Goal: Check status: Check status

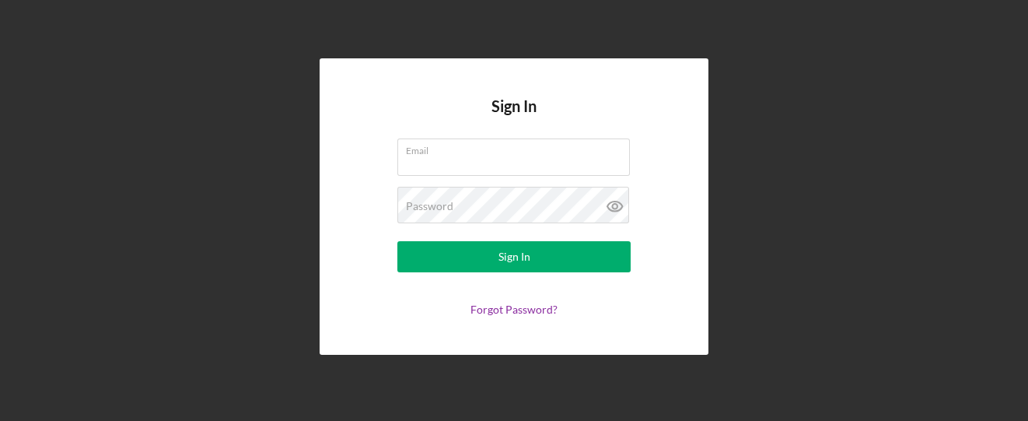
click at [484, 182] on form "Email Password Sign In Forgot Password?" at bounding box center [513, 226] width 311 height 177
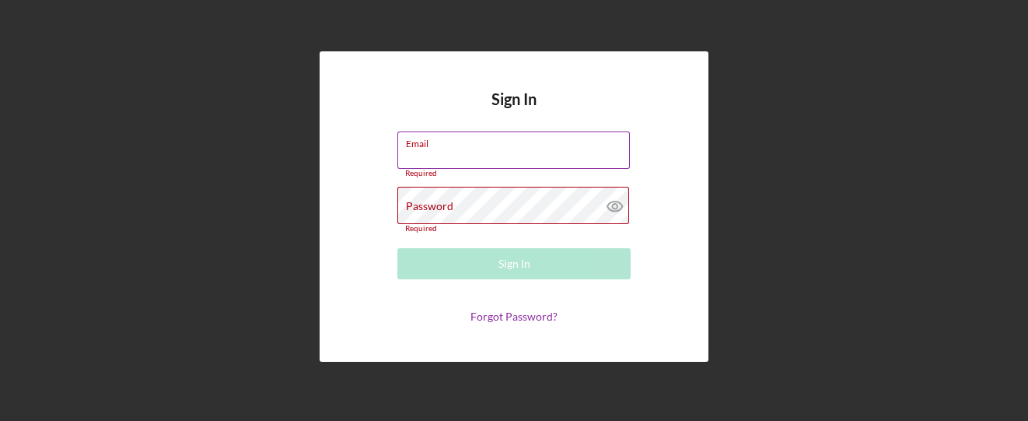
click at [435, 137] on div "Email Required" at bounding box center [513, 154] width 233 height 47
type input "[EMAIL_ADDRESS][DOMAIN_NAME]"
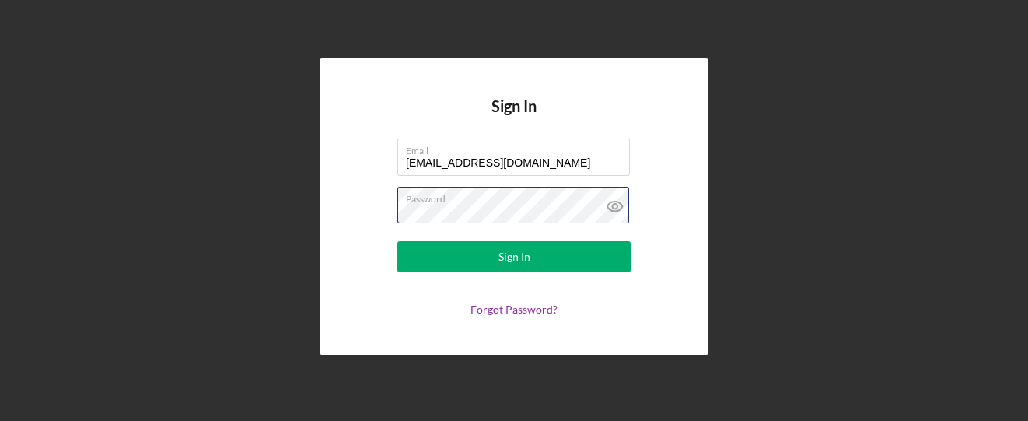
click at [397, 241] on button "Sign In" at bounding box center [513, 256] width 233 height 31
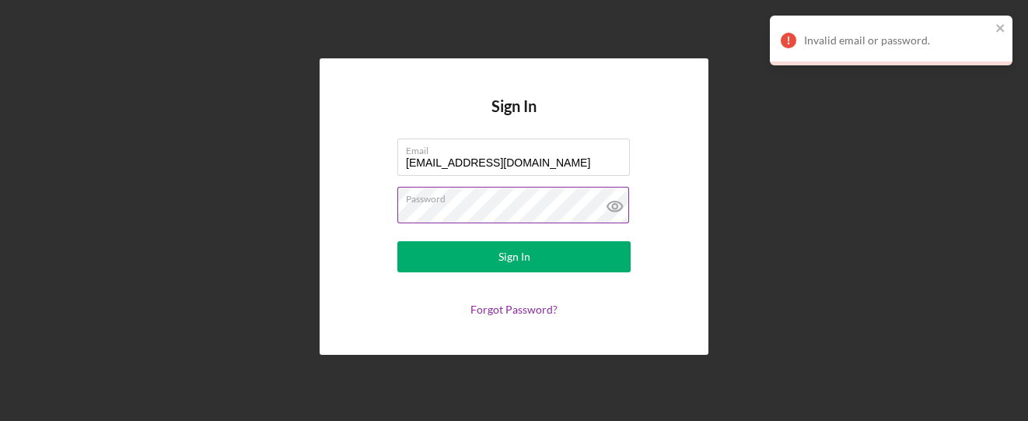
click at [457, 197] on label "Password" at bounding box center [518, 195] width 224 height 17
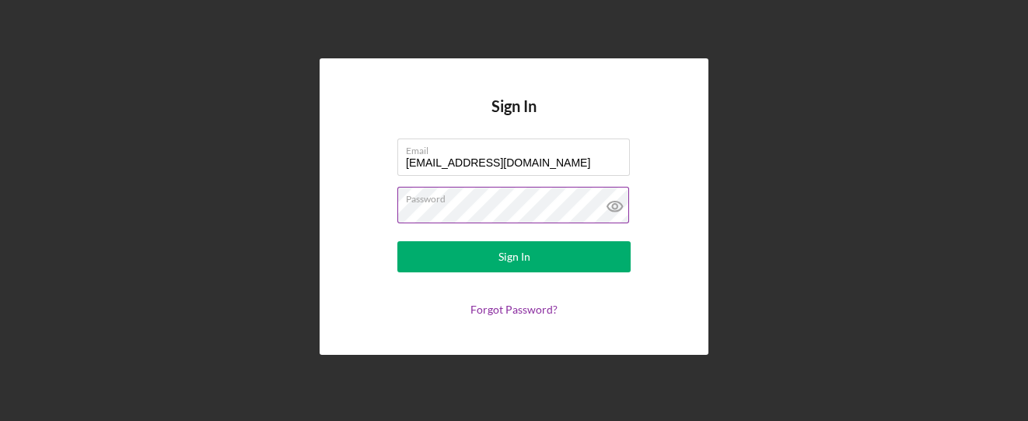
click at [397, 241] on button "Sign In" at bounding box center [513, 256] width 233 height 31
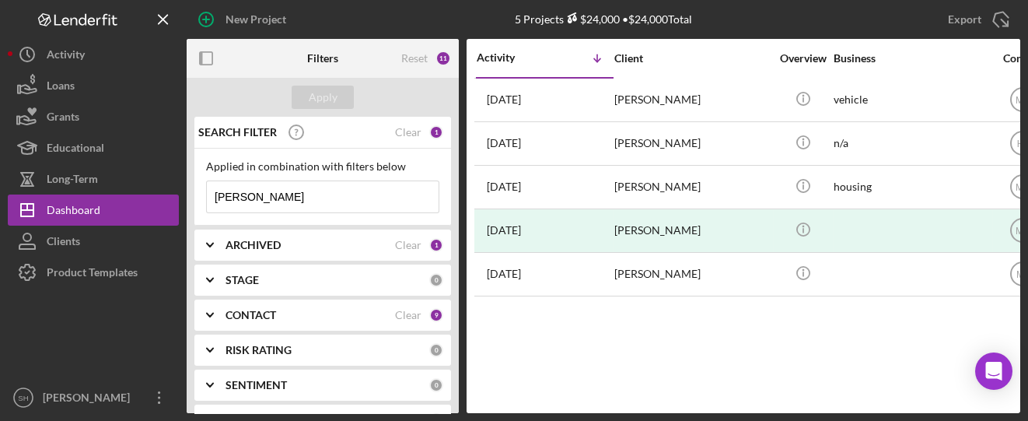
drag, startPoint x: 253, startPoint y: 196, endPoint x: 197, endPoint y: 190, distance: 57.0
click at [195, 200] on div "Applied in combination with filters below [PERSON_NAME] Icon/Menu Close" at bounding box center [322, 186] width 256 height 77
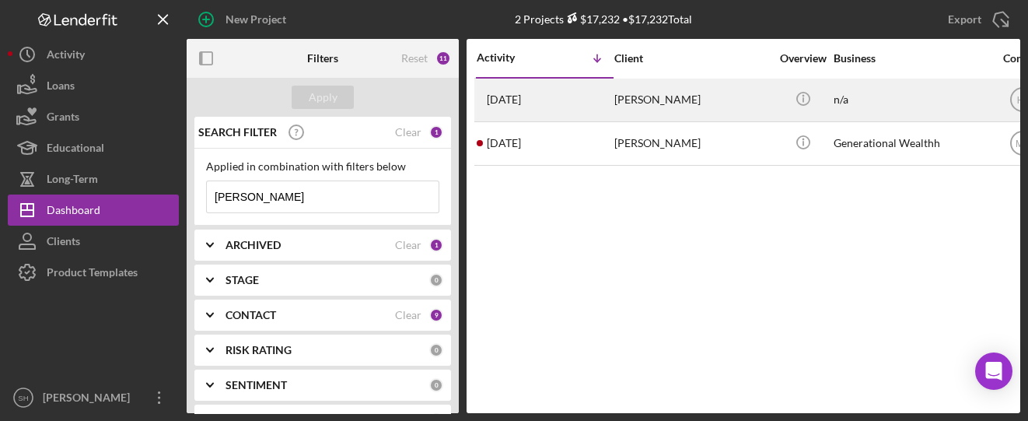
type input "[PERSON_NAME]"
click at [499, 100] on time "[DATE]" at bounding box center [504, 99] width 34 height 12
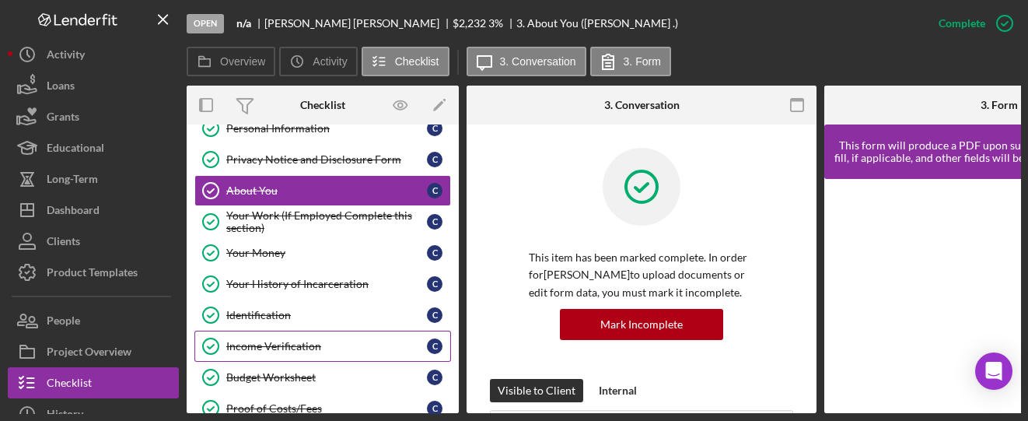
scroll to position [76, 0]
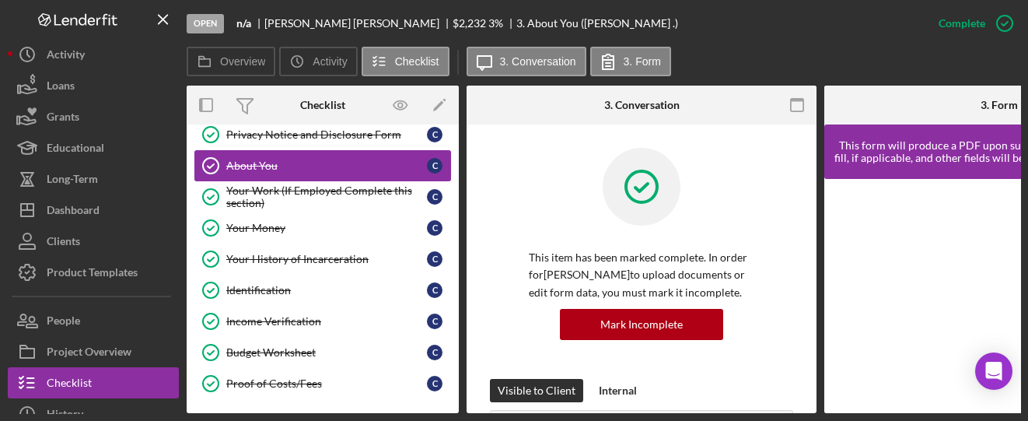
click at [260, 159] on div "About You" at bounding box center [326, 165] width 201 height 12
click at [255, 162] on div "About You" at bounding box center [326, 165] width 201 height 12
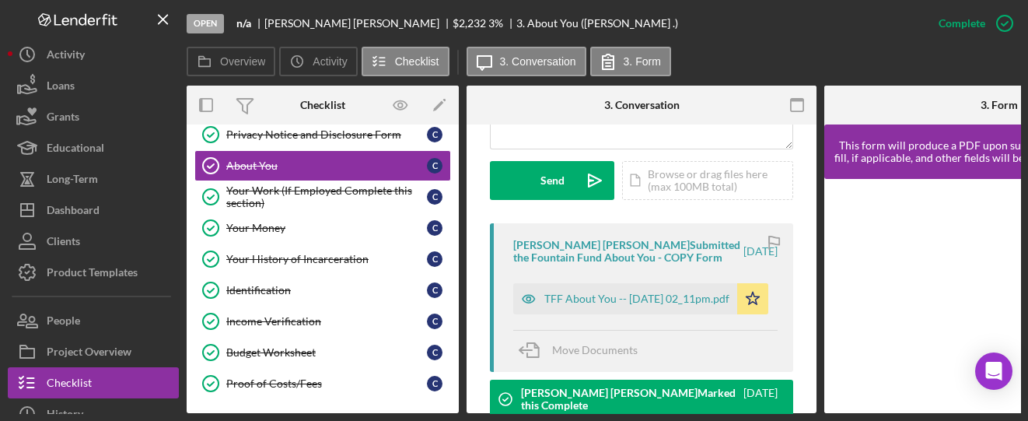
scroll to position [518, 0]
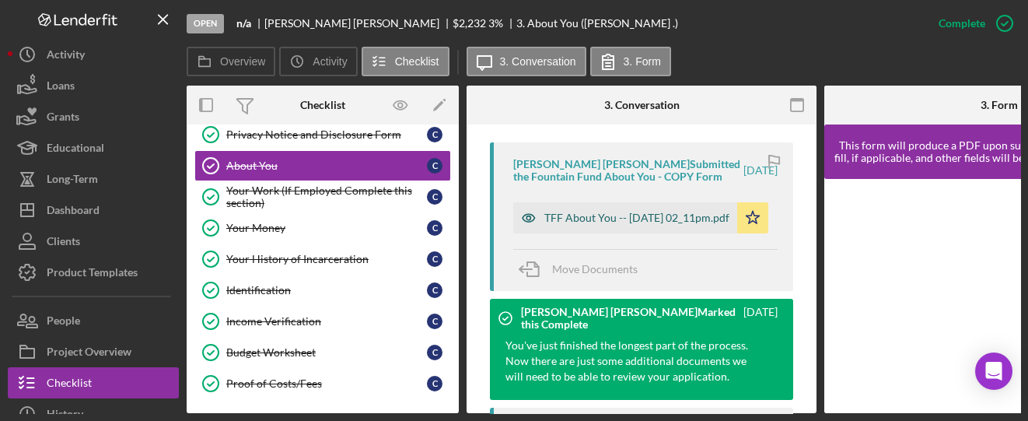
click at [591, 218] on div "TFF About You -- [DATE] 02_11pm.pdf" at bounding box center [636, 217] width 185 height 12
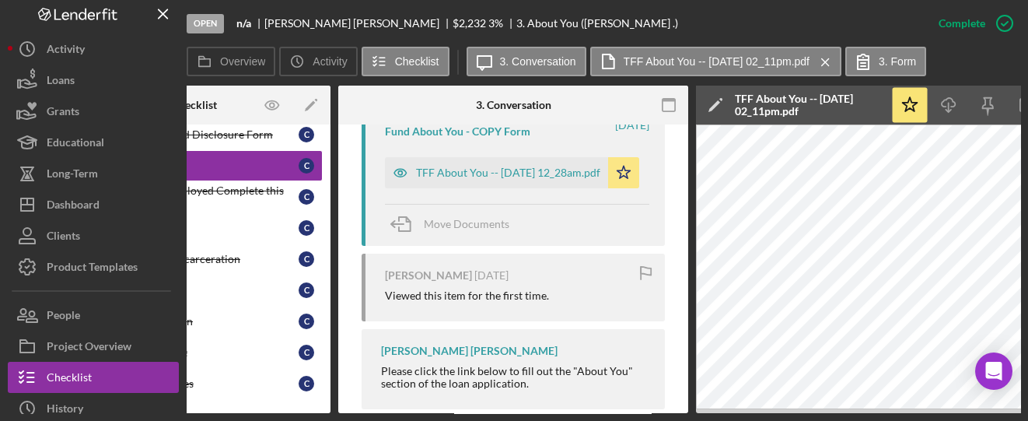
scroll to position [0, 0]
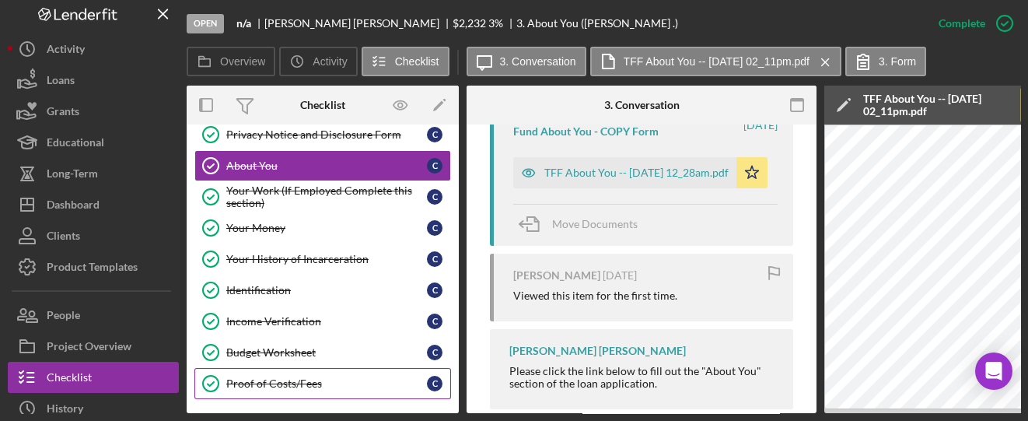
drag, startPoint x: 225, startPoint y: 373, endPoint x: 249, endPoint y: 337, distance: 43.1
click at [226, 371] on link "Proof of Costs/Fees Proof of Costs/Fees C" at bounding box center [322, 383] width 256 height 31
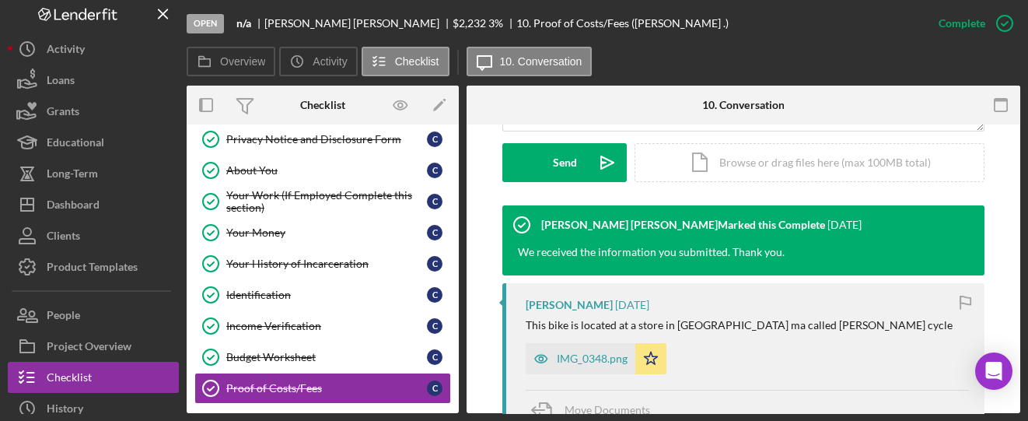
scroll to position [518, 0]
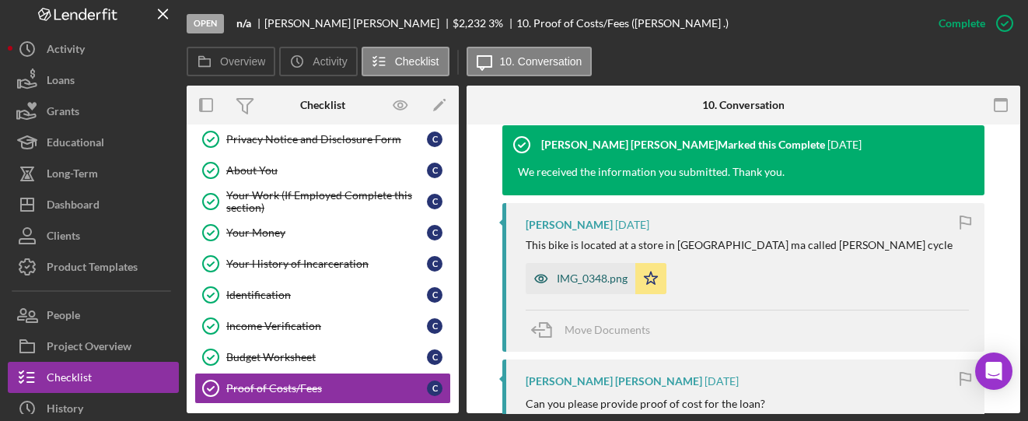
click at [585, 275] on div "IMG_0348.png" at bounding box center [592, 278] width 71 height 12
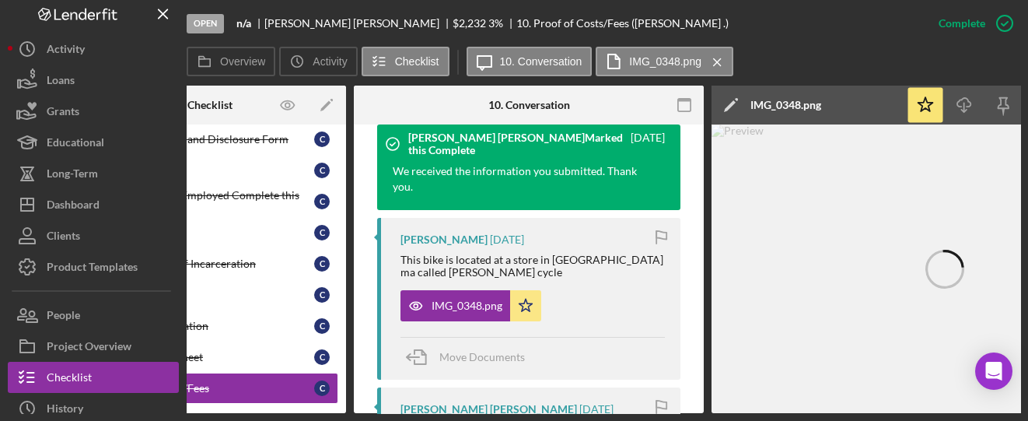
scroll to position [0, 167]
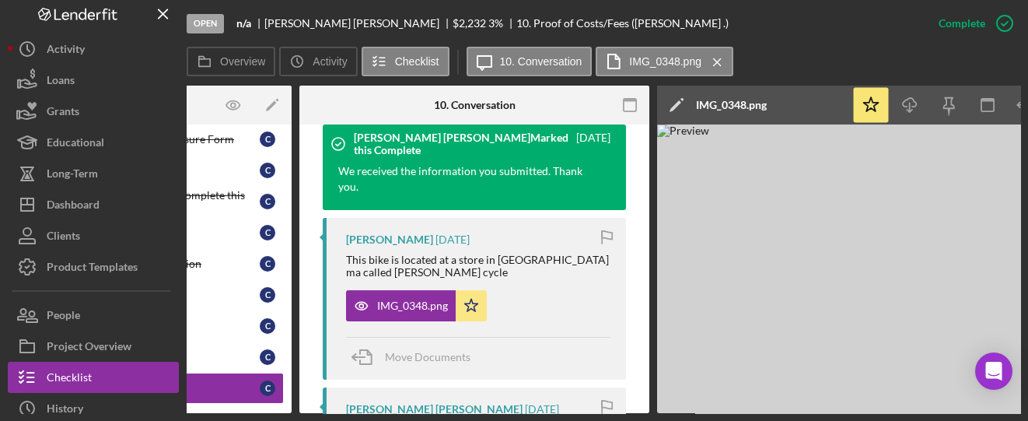
drag, startPoint x: 339, startPoint y: 413, endPoint x: 274, endPoint y: 424, distance: 65.4
click at [274, 420] on html "Open n/a [PERSON_NAME] $2,232 $2,232 3 % 10. Proof of Costs/Fees ([PERSON_NAME]…" at bounding box center [514, 210] width 1028 height 421
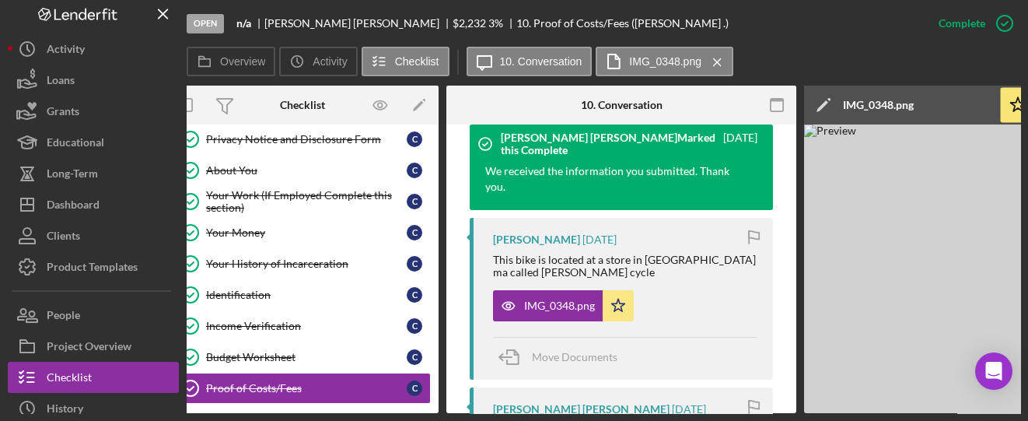
scroll to position [0, 0]
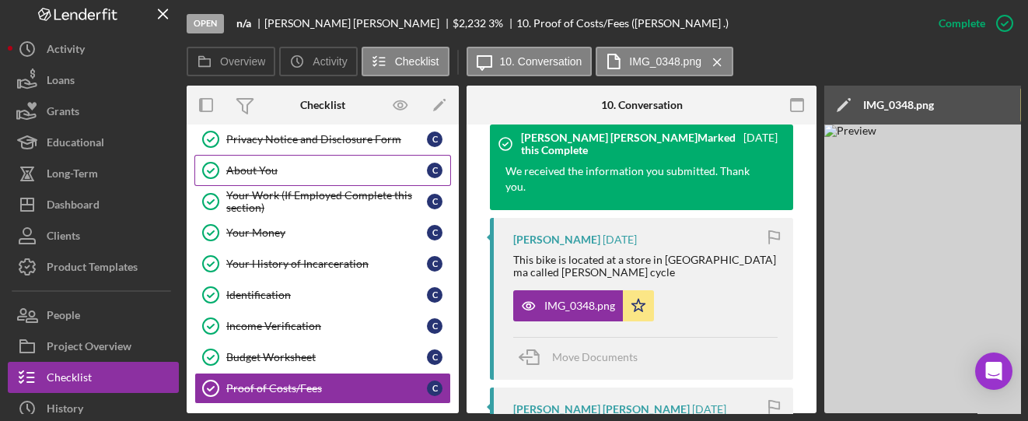
click at [263, 173] on div "About You" at bounding box center [326, 170] width 201 height 12
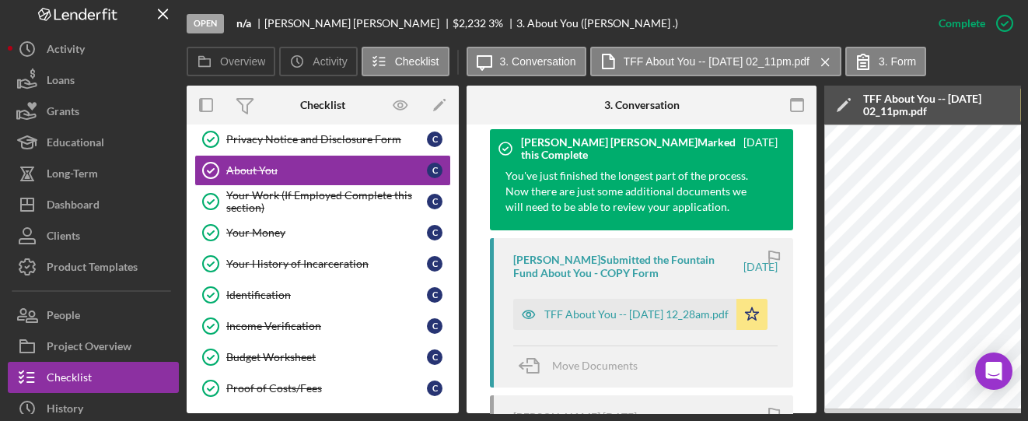
scroll to position [725, 0]
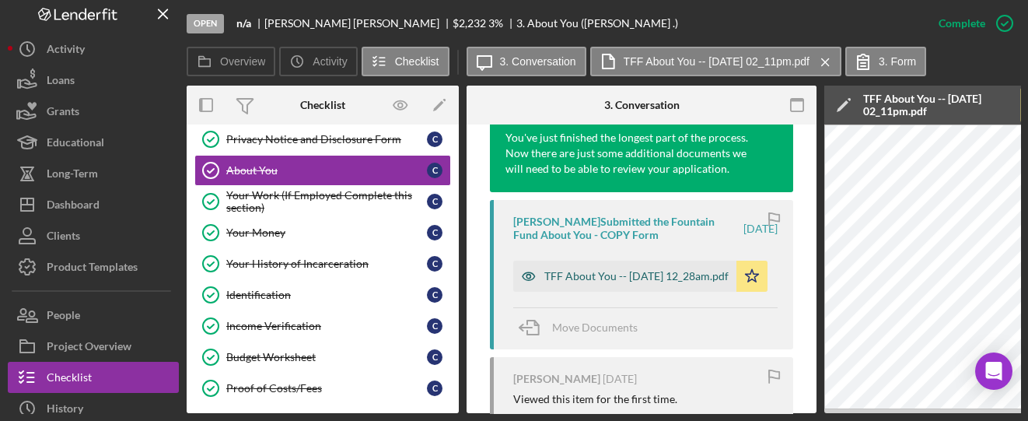
click at [557, 270] on div "TFF About You -- [DATE] 12_28am.pdf" at bounding box center [636, 276] width 184 height 12
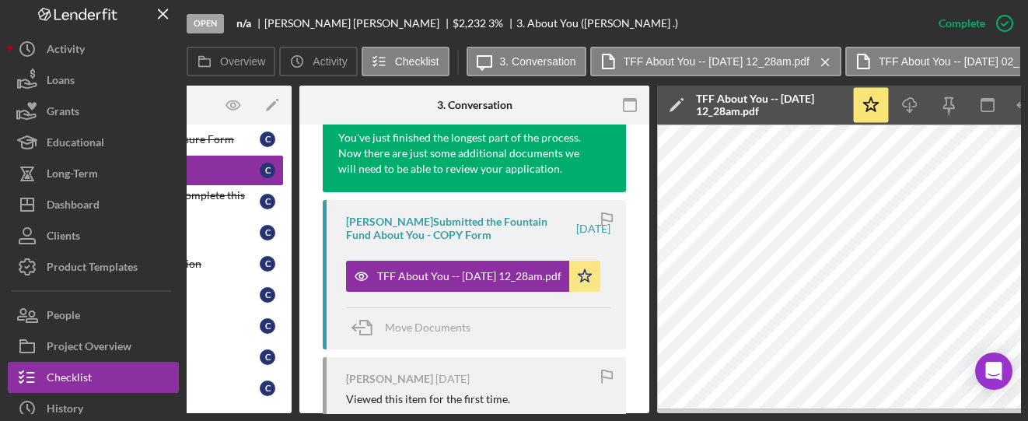
scroll to position [0, 181]
